Goal: Communication & Community: Ask a question

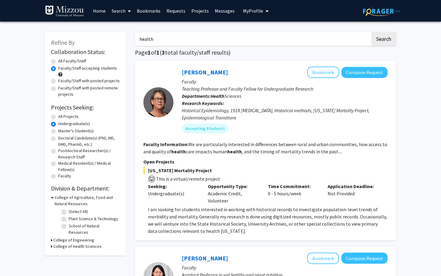
click at [82, 198] on h3 "College of Agriculture, Food and Natural Resources" at bounding box center [87, 200] width 65 height 13
click at [85, 217] on h3 "College of Health Sciences" at bounding box center [77, 216] width 48 height 6
click at [75, 225] on label "Health Sciences" at bounding box center [83, 224] width 29 height 6
click at [73, 225] on input "Health Sciences" at bounding box center [71, 223] width 4 height 4
checkbox input "true"
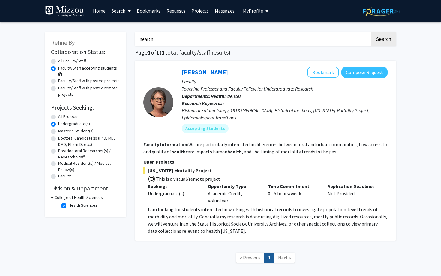
click at [168, 38] on input "health" at bounding box center [252, 39] width 235 height 14
click at [371, 32] on button "Search" at bounding box center [383, 39] width 25 height 14
radio input "true"
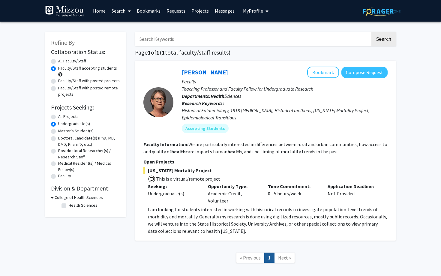
checkbox input "false"
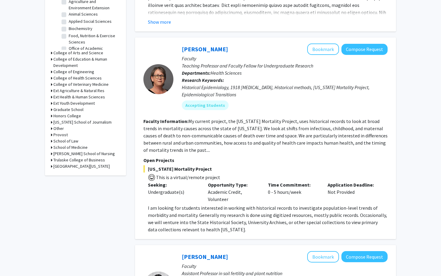
scroll to position [216, 0]
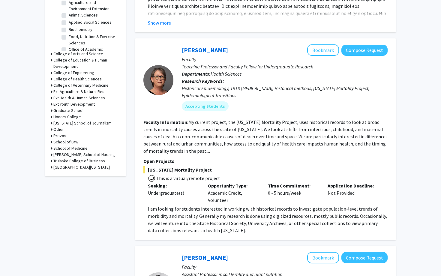
click at [73, 79] on h3 "College of Health Sciences" at bounding box center [77, 79] width 48 height 6
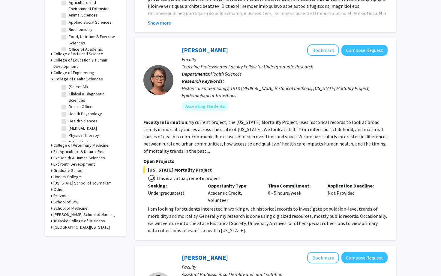
click at [69, 86] on label "(Select All)" at bounding box center [78, 87] width 19 height 6
click at [69, 86] on input "(Select All)" at bounding box center [71, 86] width 4 height 4
checkbox input "true"
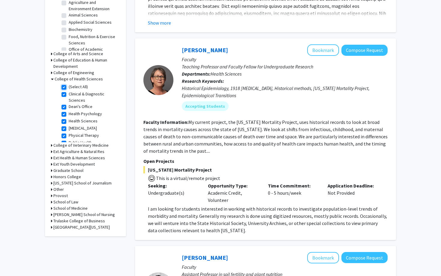
checkbox input "true"
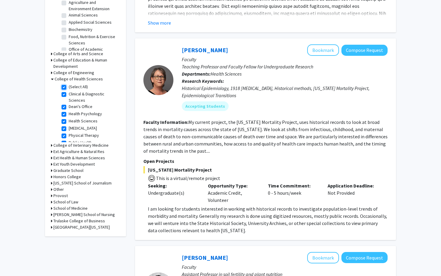
checkbox input "true"
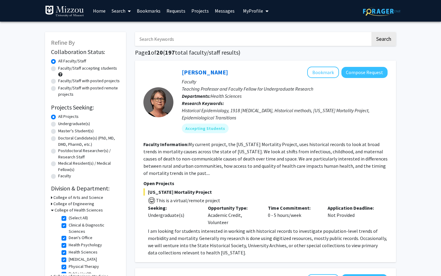
click at [58, 124] on label "Undergraduate(s)" at bounding box center [74, 124] width 32 height 6
click at [58, 124] on input "Undergraduate(s)" at bounding box center [60, 123] width 4 height 4
radio input "true"
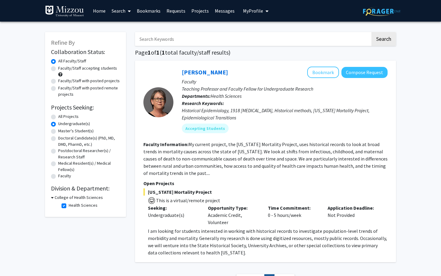
click at [52, 201] on div "College of Health Sciences Health Sciences Health Sciences" at bounding box center [85, 202] width 69 height 16
click at [58, 60] on label "All Faculty/Staff" at bounding box center [72, 61] width 28 height 6
click at [58, 60] on input "All Faculty/Staff" at bounding box center [60, 60] width 4 height 4
click at [58, 117] on label "All Projects" at bounding box center [68, 116] width 20 height 6
click at [58, 117] on input "All Projects" at bounding box center [60, 115] width 4 height 4
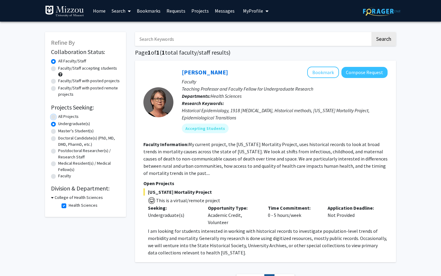
radio input "true"
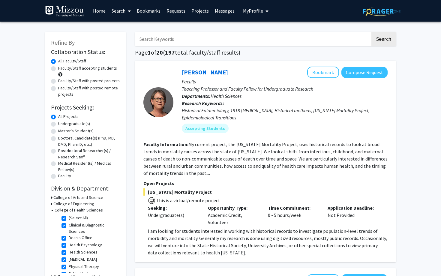
click at [69, 220] on label "(Select All)" at bounding box center [78, 218] width 19 height 6
click at [69, 219] on input "(Select All)" at bounding box center [71, 217] width 4 height 4
checkbox input "false"
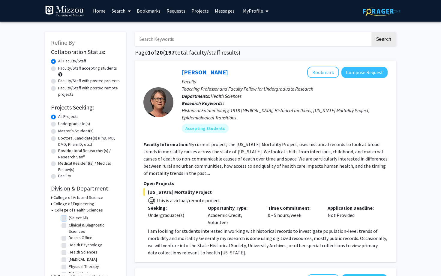
checkbox input "false"
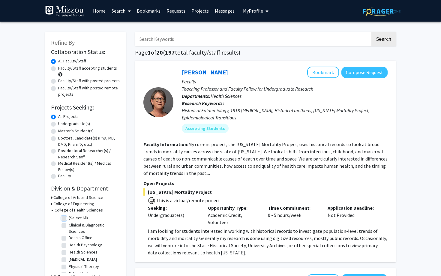
checkbox input "false"
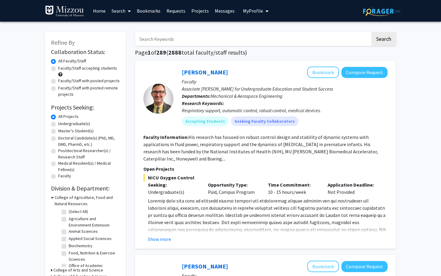
click at [58, 124] on label "Undergraduate(s)" at bounding box center [74, 124] width 32 height 6
click at [58, 124] on input "Undergraduate(s)" at bounding box center [60, 123] width 4 height 4
radio input "true"
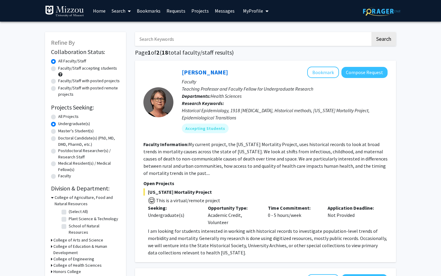
click at [58, 68] on label "Faculty/Staff accepting students" at bounding box center [87, 68] width 59 height 6
click at [58, 68] on input "Faculty/Staff accepting students" at bounding box center [60, 67] width 4 height 4
radio input "true"
click at [58, 82] on label "Faculty/Staff with posted projects" at bounding box center [88, 81] width 61 height 6
click at [58, 82] on input "Faculty/Staff with posted projects" at bounding box center [60, 80] width 4 height 4
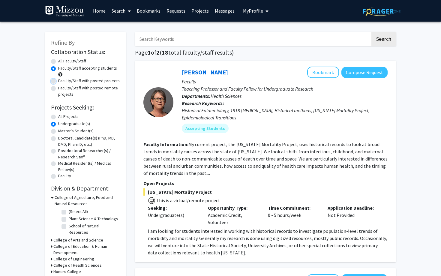
radio input "true"
click at [58, 88] on label "Faculty/Staff with posted remote projects" at bounding box center [89, 91] width 62 height 13
click at [58, 88] on input "Faculty/Staff with posted remote projects" at bounding box center [60, 87] width 4 height 4
radio input "true"
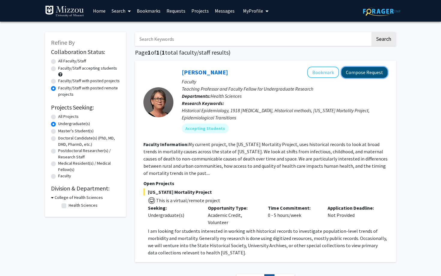
click at [353, 72] on button "Compose Request" at bounding box center [364, 72] width 46 height 11
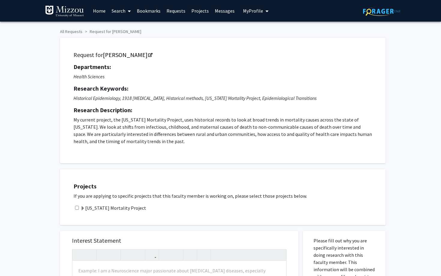
click at [134, 105] on div "Departments: Health Sciences Research Keywords: Historical Epidemiology, 1918 […" at bounding box center [222, 104] width 298 height 82
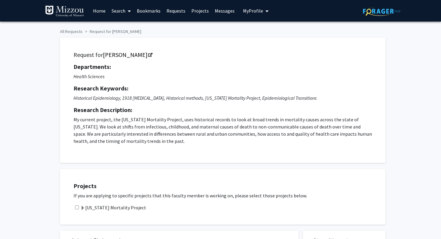
click at [67, 11] on img at bounding box center [64, 11] width 39 height 12
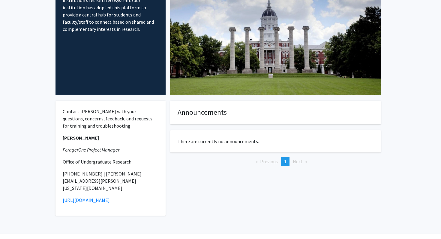
scroll to position [59, 0]
